Goal: Transaction & Acquisition: Purchase product/service

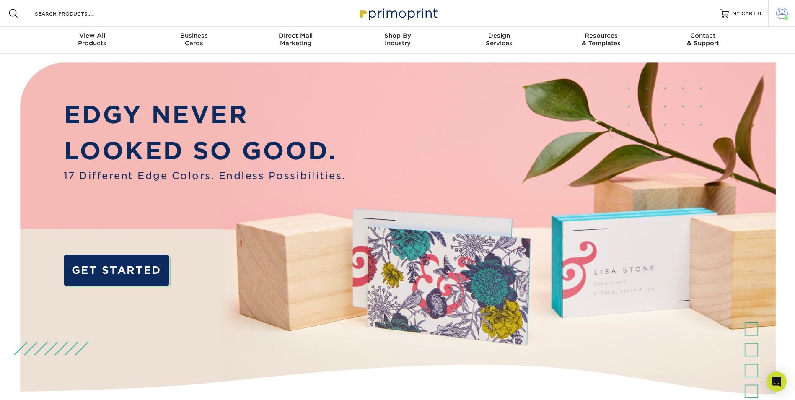
click at [783, 13] on span at bounding box center [783, 14] width 12 height 12
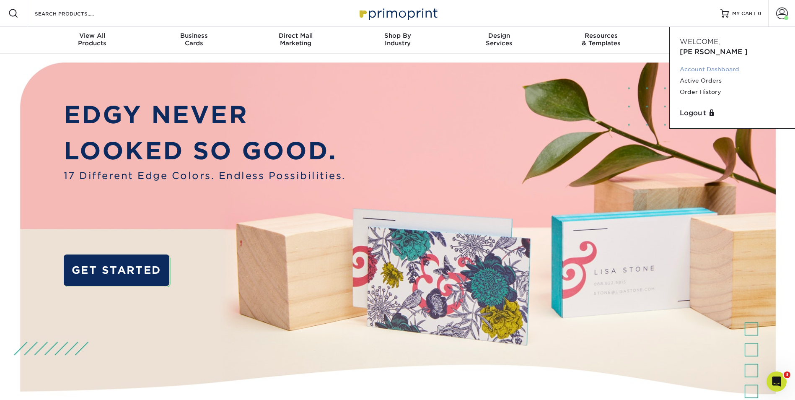
click at [712, 64] on link "Account Dashboard" at bounding box center [732, 69] width 105 height 11
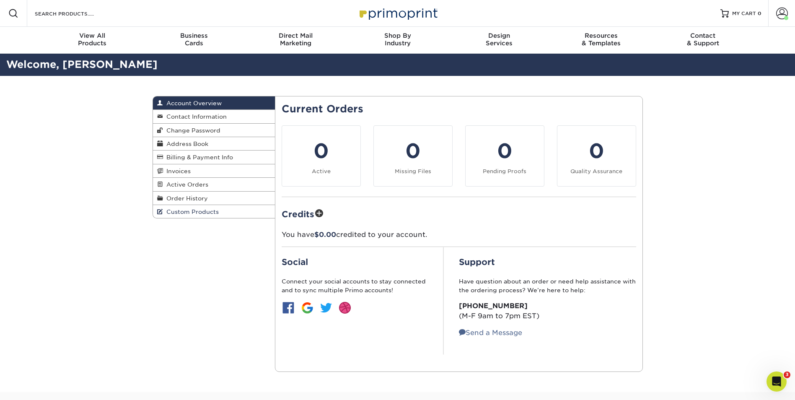
click at [200, 213] on span "Custom Products" at bounding box center [191, 211] width 56 height 7
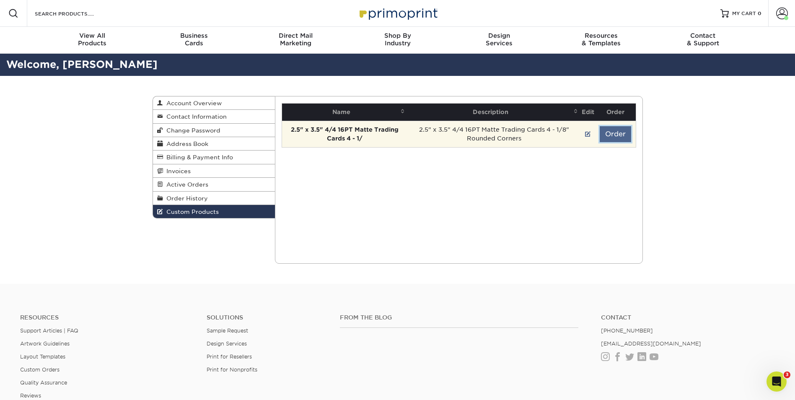
click at [616, 132] on button "Order" at bounding box center [615, 134] width 31 height 16
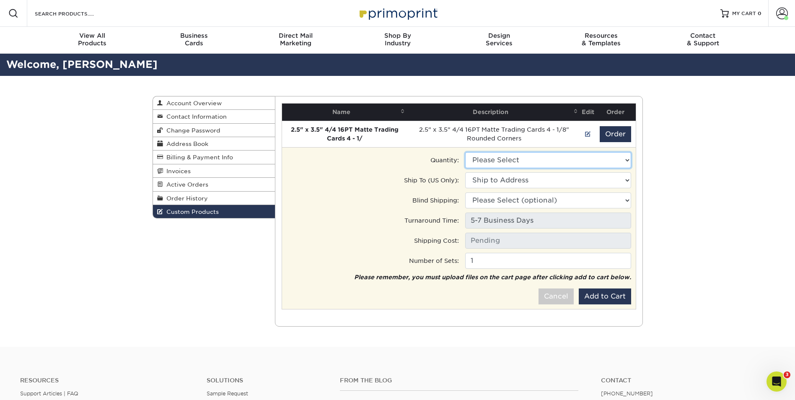
click at [535, 162] on select "Please Select 40000 - $2528.00" at bounding box center [548, 160] width 166 height 16
select select "0"
click at [465, 152] on select "Please Select 40000 - $2528.00" at bounding box center [548, 160] width 166 height 16
type input "Ground: $119.26"
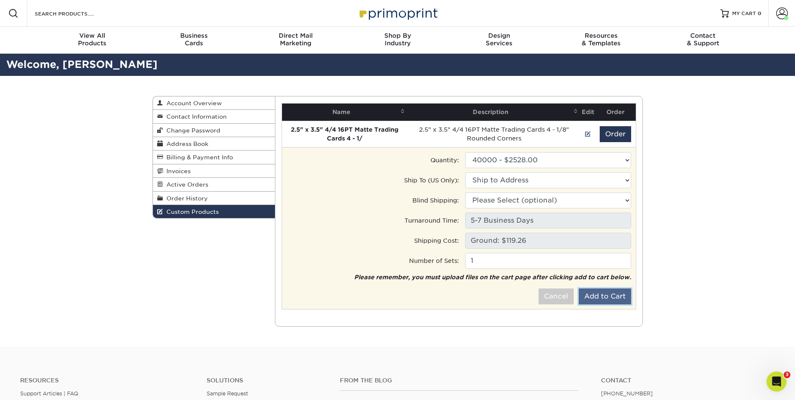
click at [608, 299] on button "Add to Cart" at bounding box center [605, 297] width 52 height 16
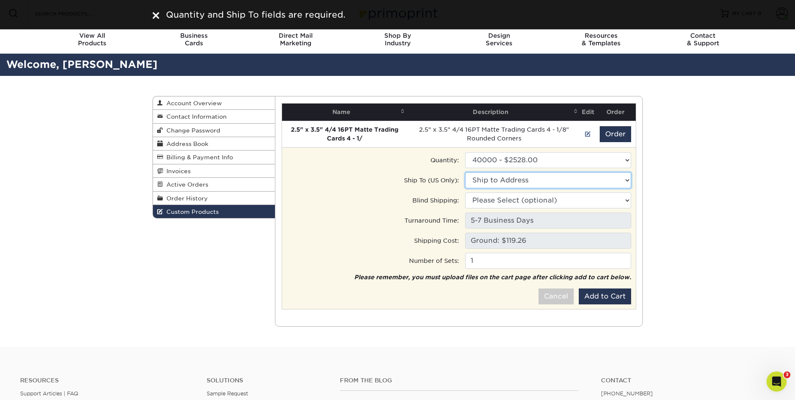
click at [505, 182] on select "Ship to Address 5728 Williamson Rd, Roanoke, VA 5728 Williamson Rd, Roanoke, VA…" at bounding box center [548, 180] width 166 height 16
select select "120292"
click at [465, 172] on select "Ship to Address • 5728 Williamson Rd, Roanoke, VA • 5728 Williamson Rd, Roanoke…" at bounding box center [548, 180] width 166 height 16
click at [519, 203] on select "Please Select (optional) • 5728 Williamson Rd, Roanoke, VA • 5728 Williamson Rd…" at bounding box center [548, 200] width 166 height 16
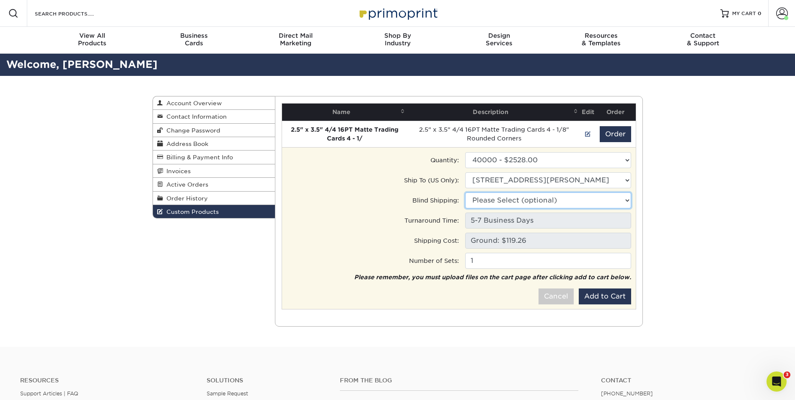
select select "120292"
click at [465, 192] on select "Please Select (optional) • 5728 Williamson Rd, Roanoke, VA • 5728 Williamson Rd…" at bounding box center [548, 200] width 166 height 16
click at [623, 200] on select "Please Select (optional) • 5728 Williamson Rd, Roanoke, VA • 5728 Williamson Rd…" at bounding box center [548, 200] width 166 height 16
click at [465, 192] on select "Please Select (optional) • 5728 Williamson Rd, Roanoke, VA • 5728 Williamson Rd…" at bounding box center [548, 200] width 166 height 16
click at [602, 296] on button "Add to Cart" at bounding box center [605, 297] width 52 height 16
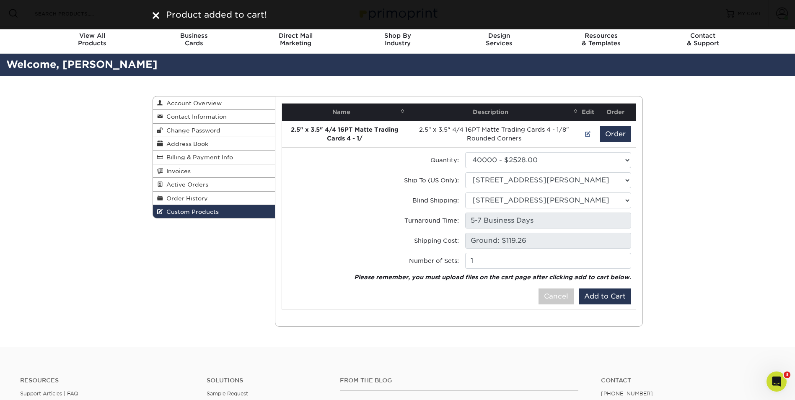
click at [157, 15] on img at bounding box center [156, 15] width 7 height 7
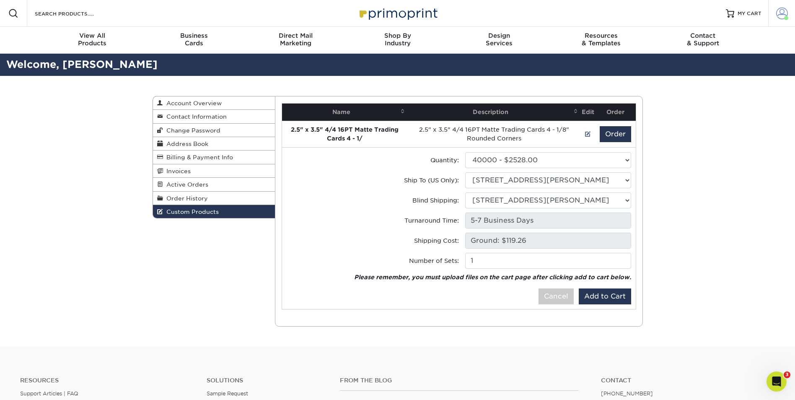
click at [785, 14] on span at bounding box center [783, 14] width 12 height 12
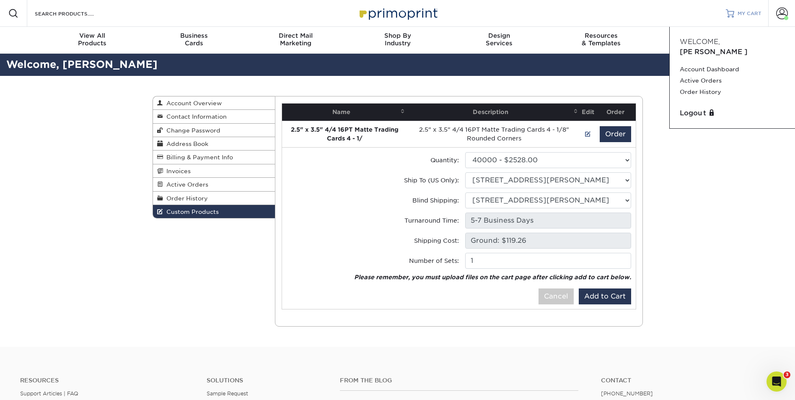
click at [735, 10] on link "MY CART" at bounding box center [744, 13] width 36 height 27
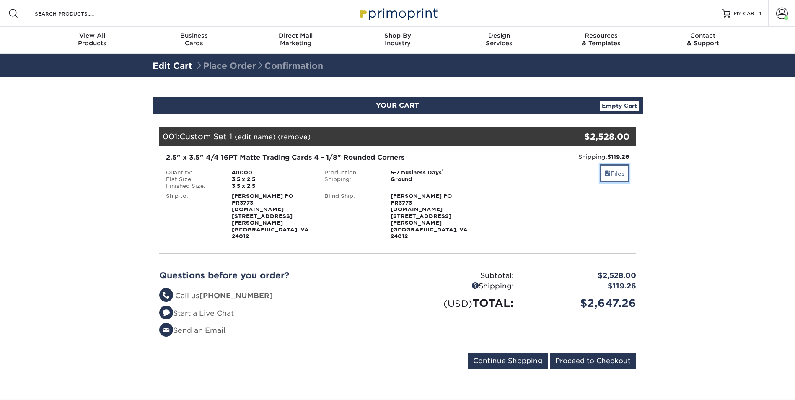
click at [621, 174] on link "Files" at bounding box center [614, 173] width 29 height 18
